Goal: Register for event/course

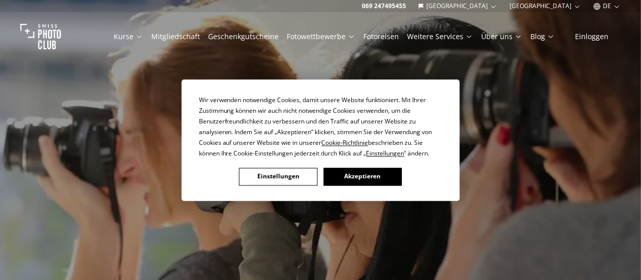
click at [355, 182] on button "Akzeptieren" at bounding box center [362, 176] width 78 height 18
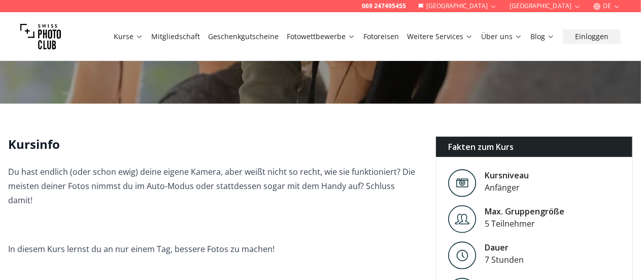
scroll to position [177, 0]
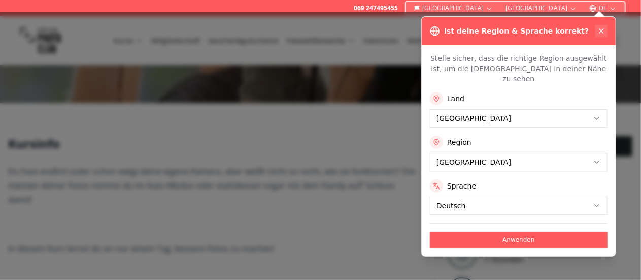
click at [602, 27] on icon at bounding box center [601, 31] width 8 height 8
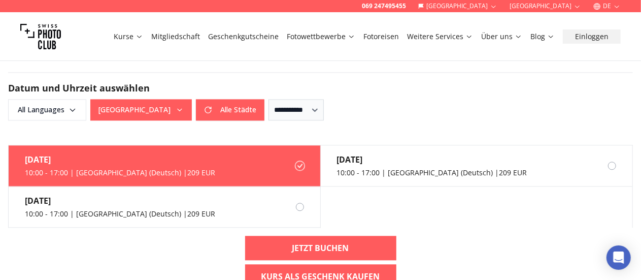
scroll to position [1136, 0]
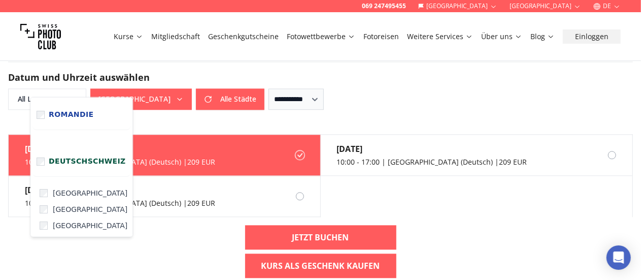
click at [178, 88] on button "[GEOGRAPHIC_DATA]" at bounding box center [140, 98] width 101 height 21
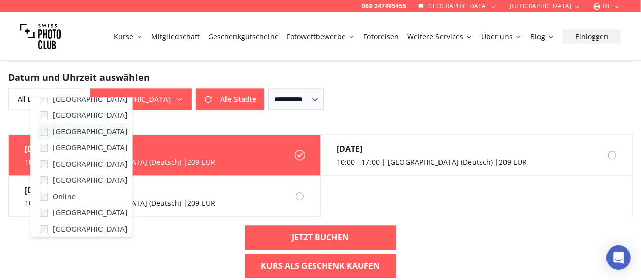
scroll to position [104, 0]
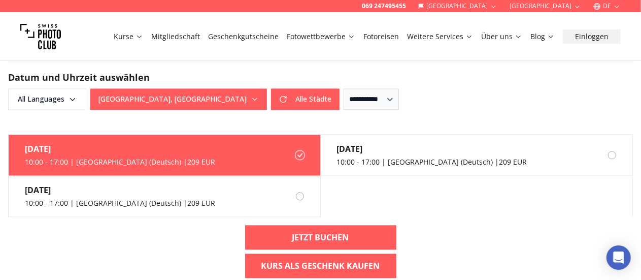
click at [355, 88] on div "**********" at bounding box center [320, 98] width 625 height 21
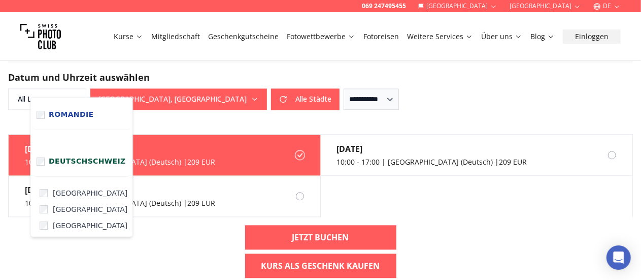
click at [168, 88] on button "[GEOGRAPHIC_DATA], [GEOGRAPHIC_DATA]" at bounding box center [178, 98] width 177 height 21
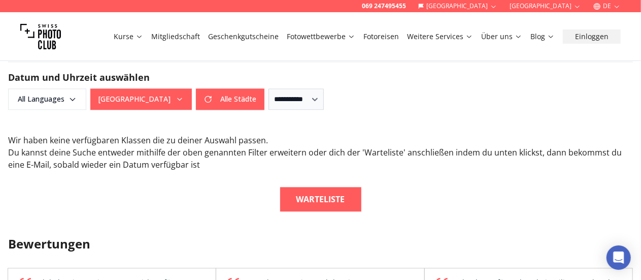
click at [338, 134] on div "Wir haben keine verfügbaren Klassen die zu deiner Auswahl passen . Du kannst de…" at bounding box center [320, 152] width 625 height 37
click at [176, 95] on form "**********" at bounding box center [320, 85] width 641 height 97
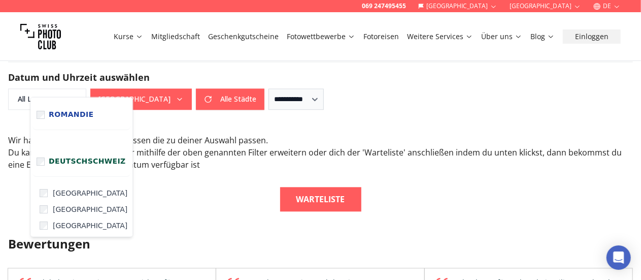
click at [176, 95] on icon "button" at bounding box center [180, 99] width 8 height 8
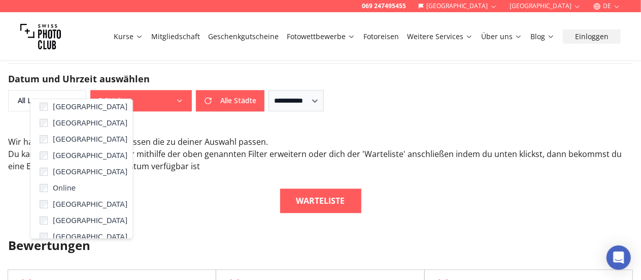
click at [404, 72] on h2 "Datum und Uhrzeit auswählen" at bounding box center [320, 79] width 625 height 14
